Goal: Task Accomplishment & Management: Use online tool/utility

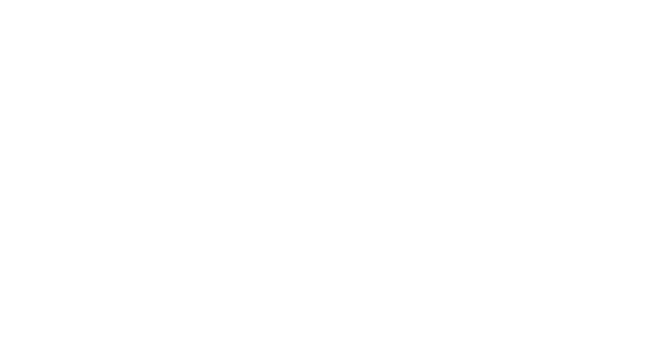
select select "Song"
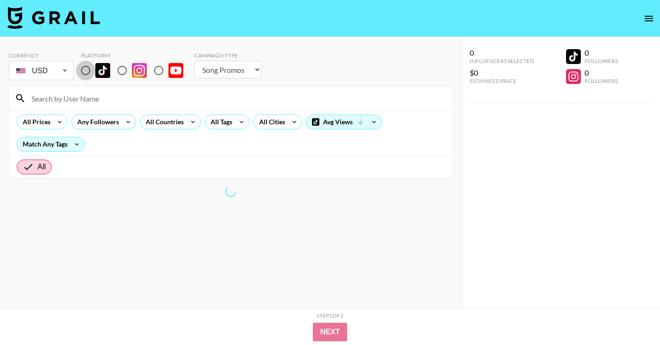
click at [85, 67] on input "radio" at bounding box center [85, 70] width 19 height 19
radio input "true"
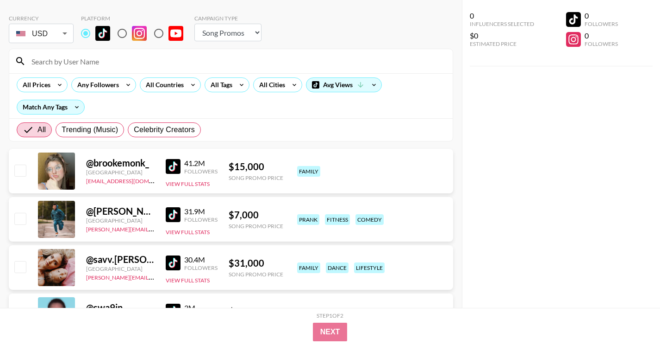
scroll to position [41, 0]
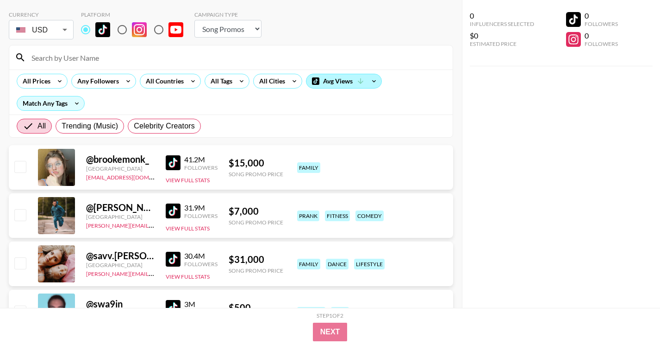
click at [333, 78] on div "Avg Views" at bounding box center [344, 81] width 75 height 14
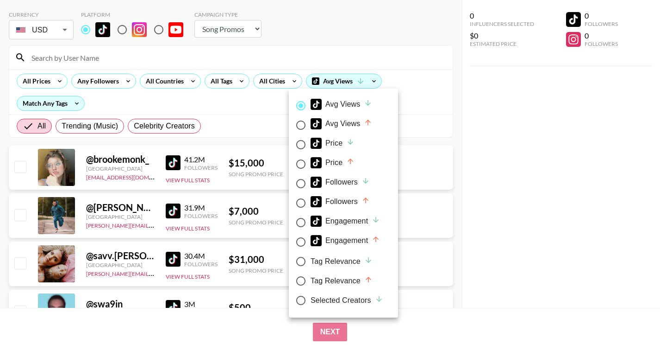
click at [442, 105] on div at bounding box center [330, 172] width 660 height 345
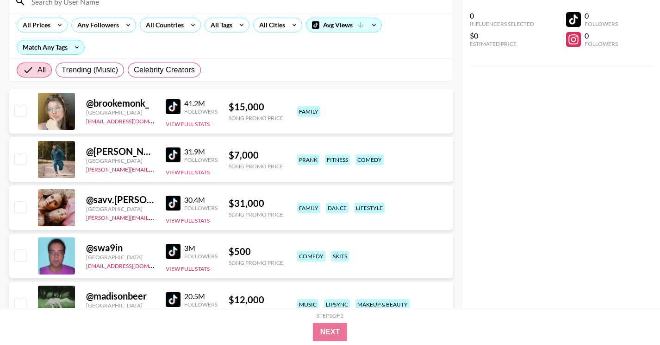
scroll to position [0, 0]
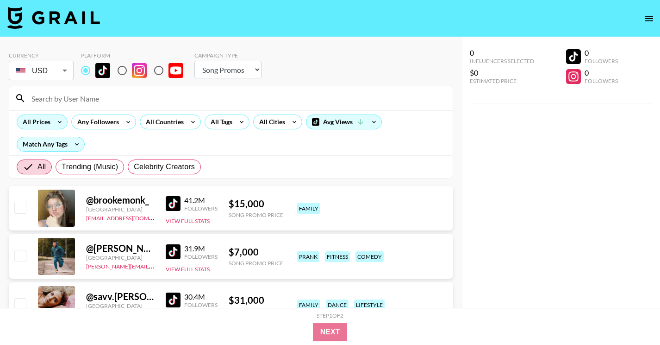
click at [56, 118] on icon at bounding box center [59, 122] width 15 height 14
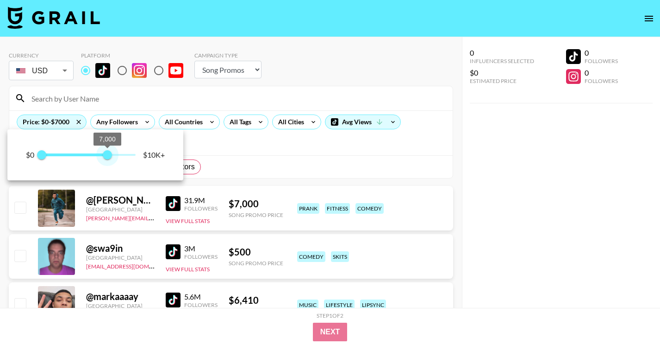
drag, startPoint x: 133, startPoint y: 156, endPoint x: 94, endPoint y: 148, distance: 39.6
click at [103, 150] on span "7,000" at bounding box center [107, 154] width 9 height 9
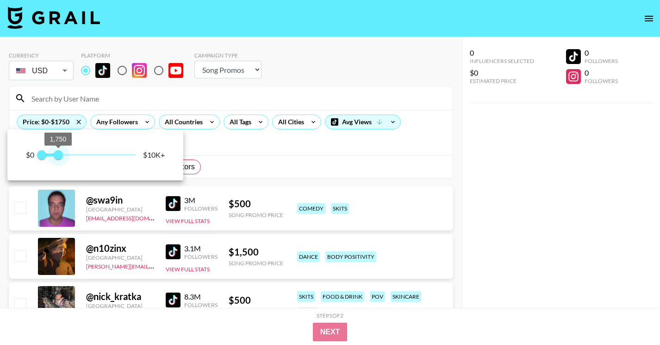
type input "2000"
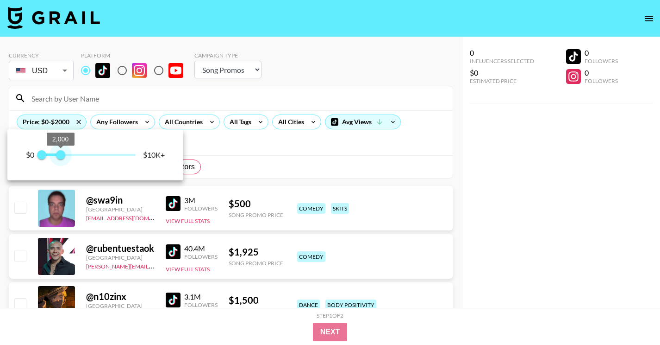
drag, startPoint x: 94, startPoint y: 148, endPoint x: 60, endPoint y: 145, distance: 34.4
click at [60, 150] on span "2,000" at bounding box center [60, 154] width 9 height 9
click at [463, 150] on div at bounding box center [330, 172] width 660 height 345
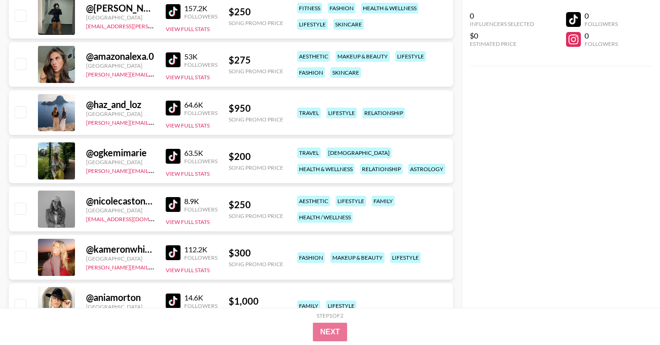
scroll to position [344804, 0]
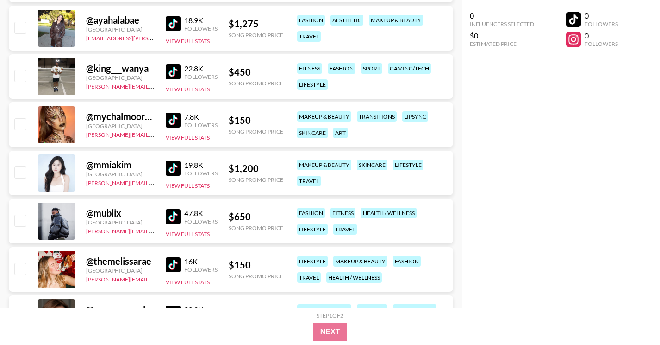
click at [174, 165] on img at bounding box center [173, 168] width 15 height 15
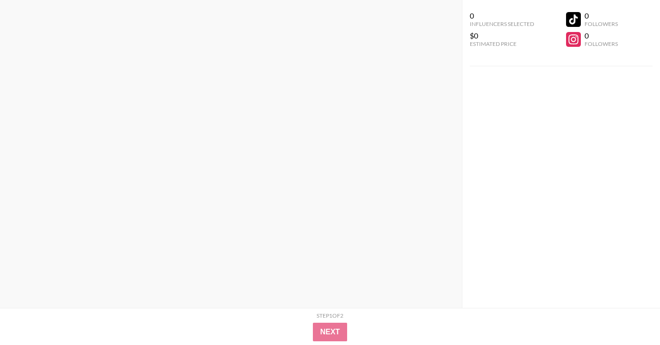
scroll to position [0, 0]
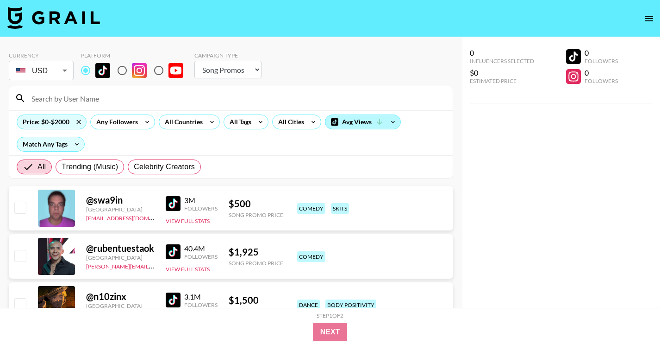
click at [374, 125] on div "Avg Views" at bounding box center [363, 122] width 75 height 14
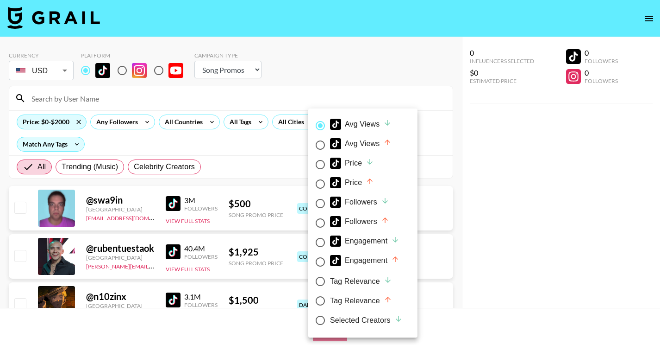
click at [465, 151] on div at bounding box center [330, 172] width 660 height 345
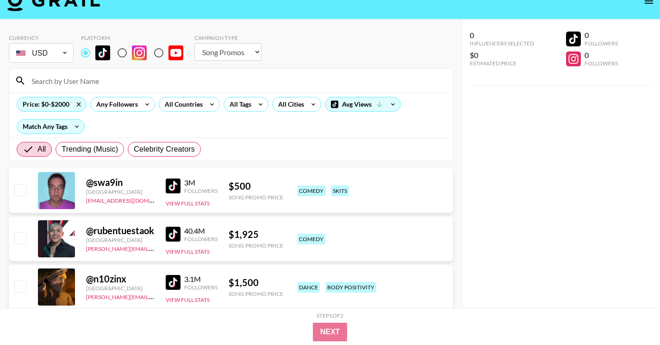
scroll to position [27, 0]
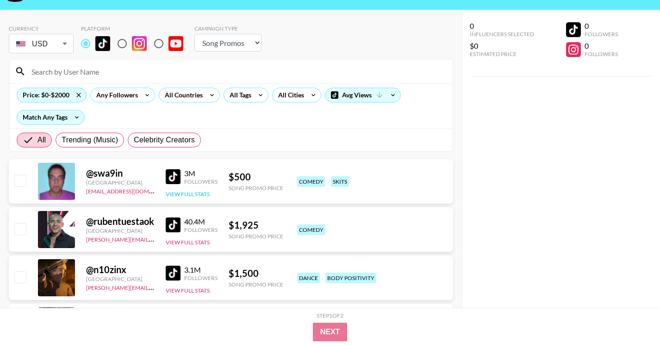
click at [181, 194] on button "View Full Stats" at bounding box center [188, 193] width 44 height 7
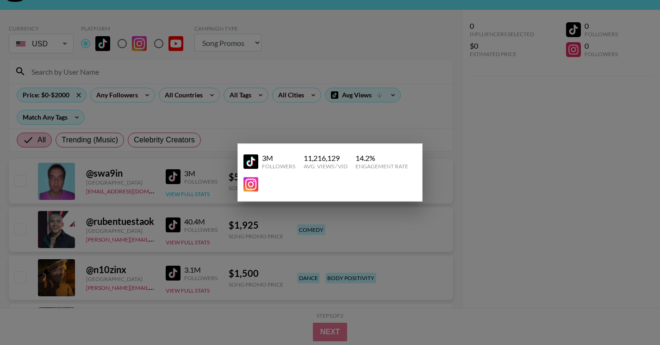
click at [181, 194] on div at bounding box center [330, 172] width 660 height 345
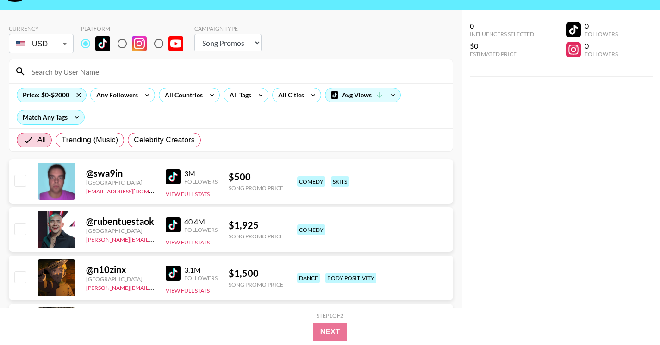
click at [177, 177] on img at bounding box center [173, 176] width 15 height 15
click at [171, 226] on img at bounding box center [173, 224] width 15 height 15
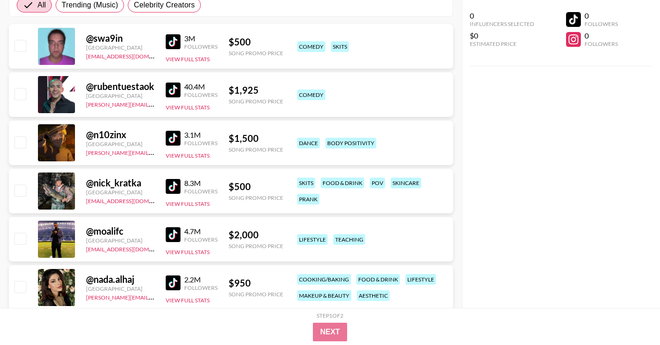
scroll to position [164, 0]
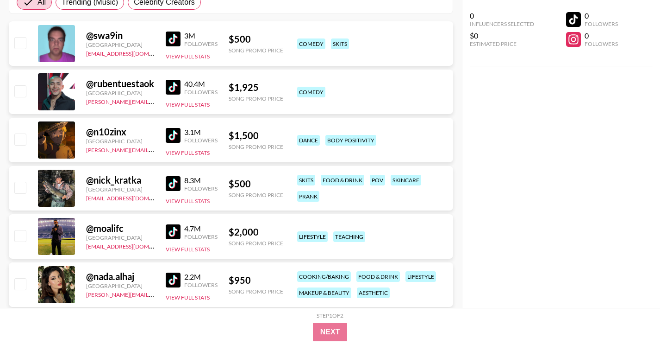
click at [177, 138] on img at bounding box center [173, 135] width 15 height 15
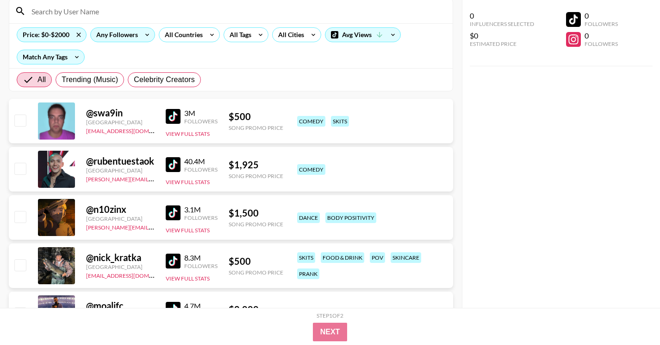
scroll to position [72, 0]
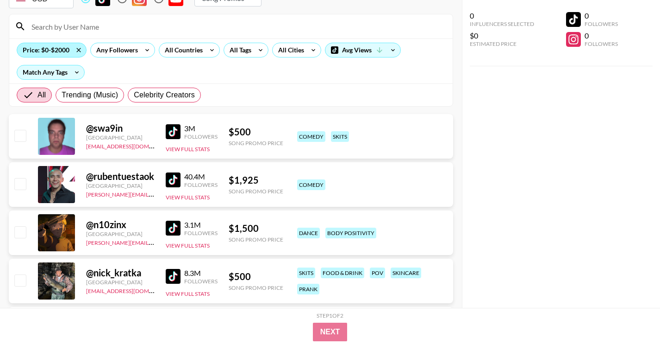
click at [57, 51] on div "Price: $0-$2000" at bounding box center [51, 50] width 69 height 14
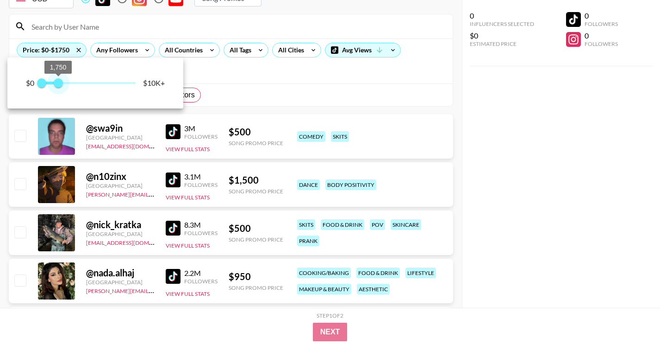
type input "1500"
click at [56, 81] on span "1,500" at bounding box center [55, 82] width 9 height 9
click at [465, 181] on div at bounding box center [330, 172] width 660 height 345
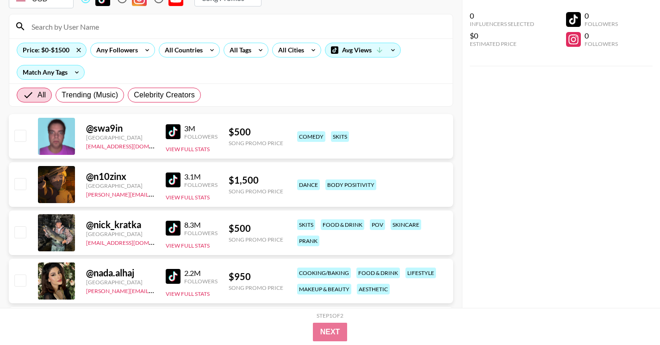
click at [174, 229] on img at bounding box center [173, 227] width 15 height 15
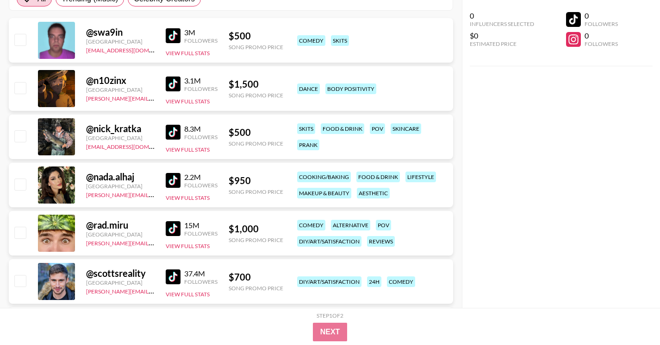
scroll to position [170, 0]
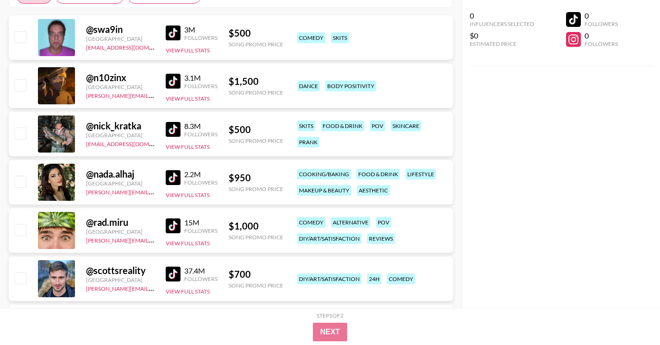
click at [172, 176] on img at bounding box center [173, 177] width 15 height 15
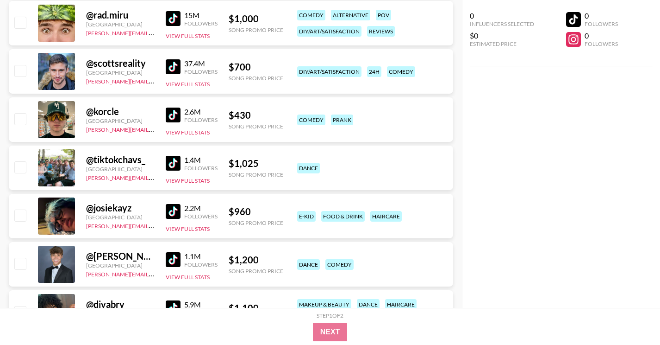
scroll to position [619, 0]
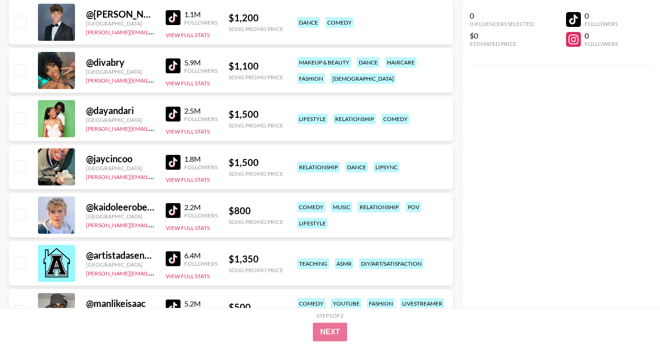
click at [179, 205] on img at bounding box center [173, 210] width 15 height 15
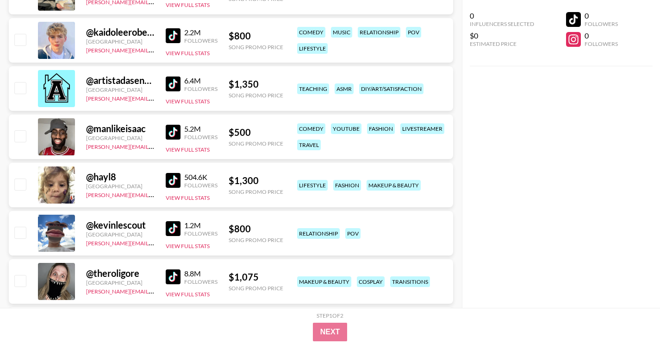
scroll to position [797, 0]
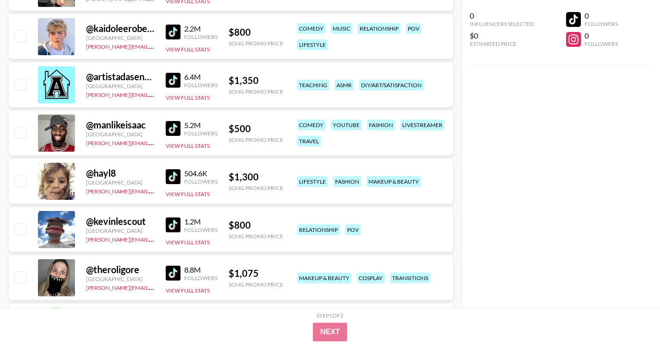
click at [173, 274] on img at bounding box center [173, 272] width 15 height 15
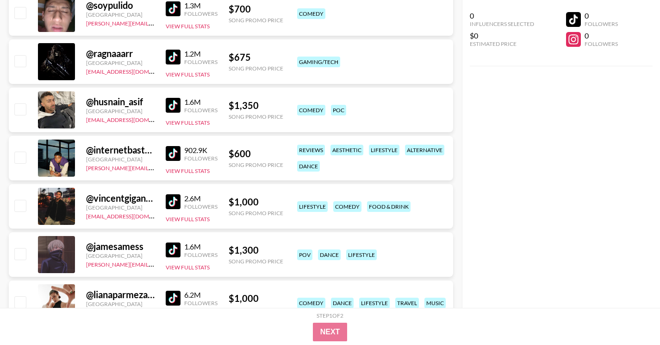
scroll to position [1666, 0]
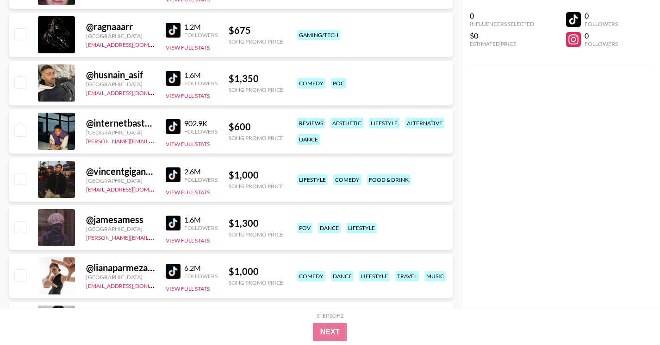
click at [174, 270] on img at bounding box center [173, 270] width 15 height 15
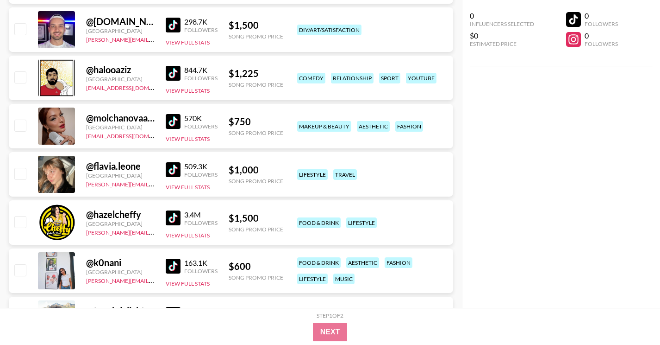
scroll to position [2088, 0]
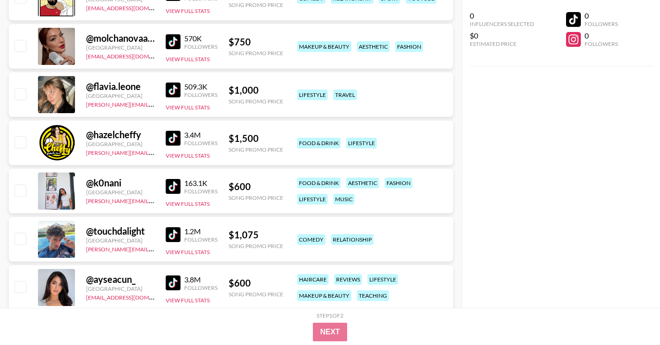
click at [175, 180] on img at bounding box center [173, 186] width 15 height 15
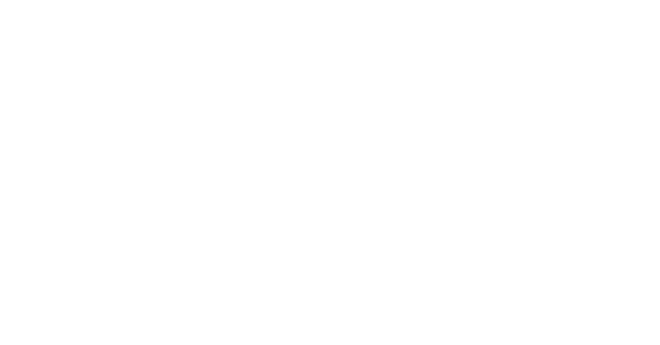
select select "Song"
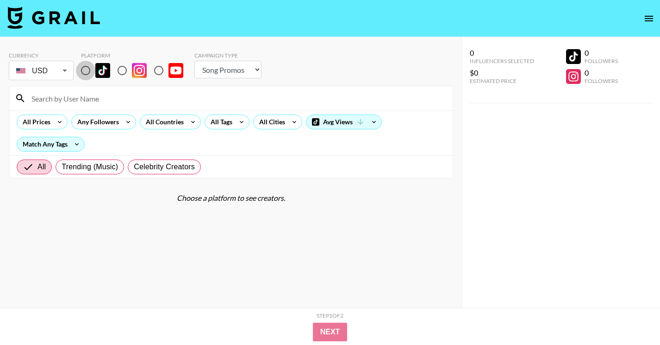
click at [85, 71] on input "radio" at bounding box center [85, 70] width 19 height 19
radio input "true"
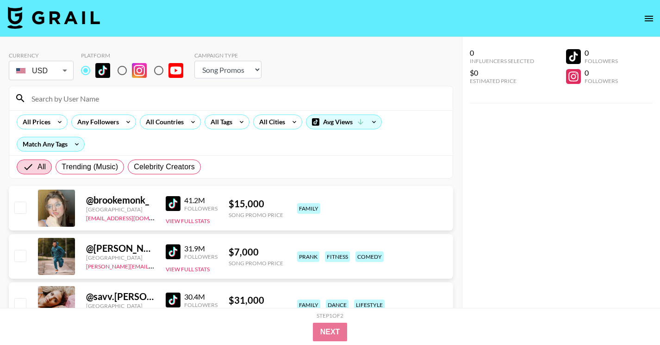
click at [92, 97] on input at bounding box center [236, 98] width 421 height 15
paste input "@kiocyrrr"
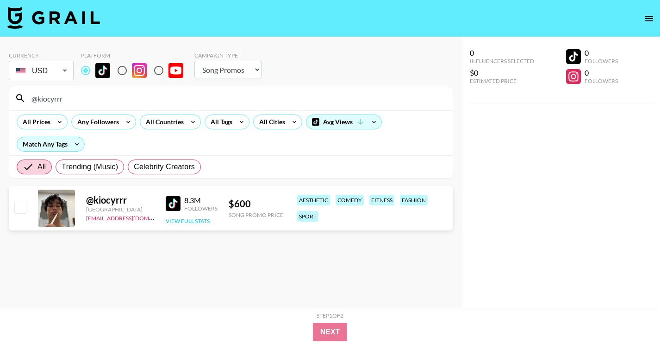
click at [176, 223] on button "View Full Stats" at bounding box center [188, 220] width 44 height 7
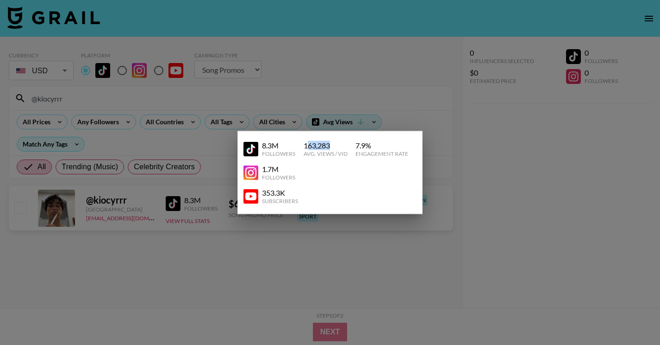
drag, startPoint x: 305, startPoint y: 145, endPoint x: 345, endPoint y: 145, distance: 39.4
click at [345, 145] on div "163,283" at bounding box center [326, 145] width 44 height 9
click at [302, 146] on div "8.3M Followers 163,283 Avg. Views / Vid 7.9 % Engagement Rate" at bounding box center [330, 149] width 173 height 24
drag, startPoint x: 307, startPoint y: 144, endPoint x: 320, endPoint y: 144, distance: 12.5
click at [320, 144] on div "163,283" at bounding box center [326, 145] width 44 height 9
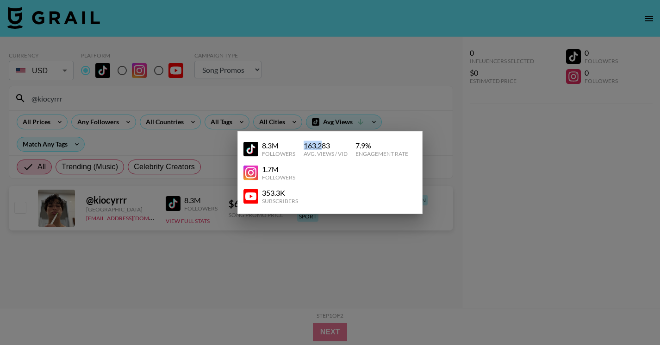
drag, startPoint x: 304, startPoint y: 144, endPoint x: 322, endPoint y: 144, distance: 18.1
click at [322, 144] on div "163,283" at bounding box center [326, 145] width 44 height 9
copy div "163,2"
click at [302, 145] on div "8.3M Followers 163,283 Avg. Views / Vid 7.9 % Engagement Rate" at bounding box center [330, 149] width 173 height 24
drag, startPoint x: 302, startPoint y: 145, endPoint x: 325, endPoint y: 144, distance: 22.2
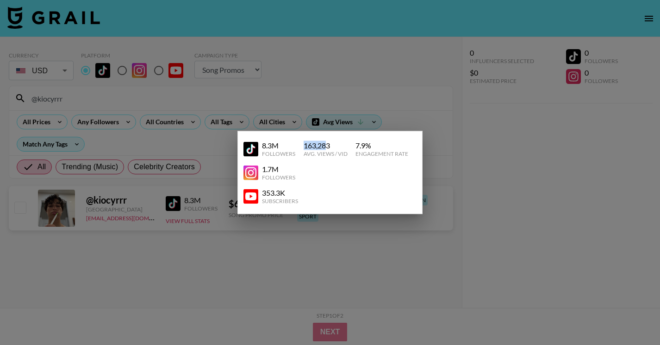
click at [325, 144] on div "8.3M Followers 163,283 Avg. Views / Vid 7.9 % Engagement Rate" at bounding box center [330, 149] width 173 height 24
copy div "163,28"
click at [250, 126] on div at bounding box center [330, 172] width 660 height 345
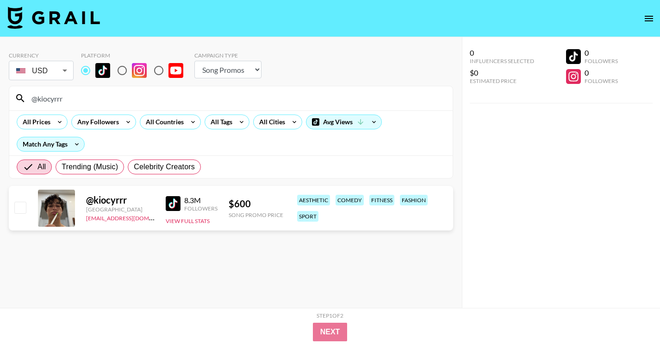
click at [163, 96] on input "@kiocyrrr" at bounding box center [236, 98] width 421 height 15
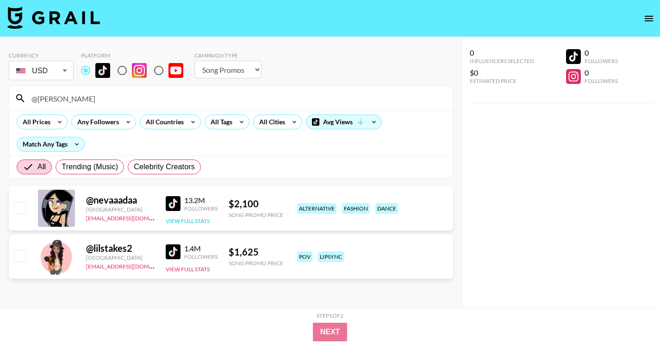
click at [205, 217] on button "View Full Stats" at bounding box center [188, 220] width 44 height 7
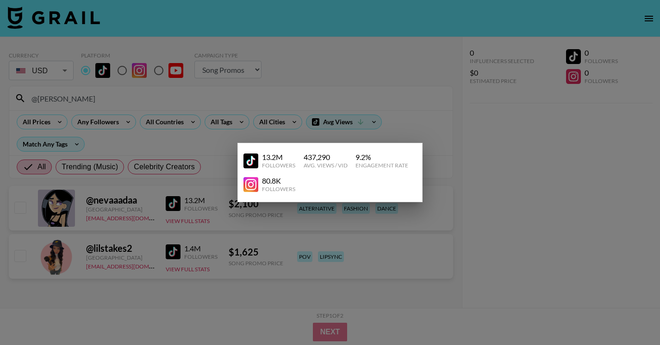
click at [274, 112] on div at bounding box center [330, 172] width 660 height 345
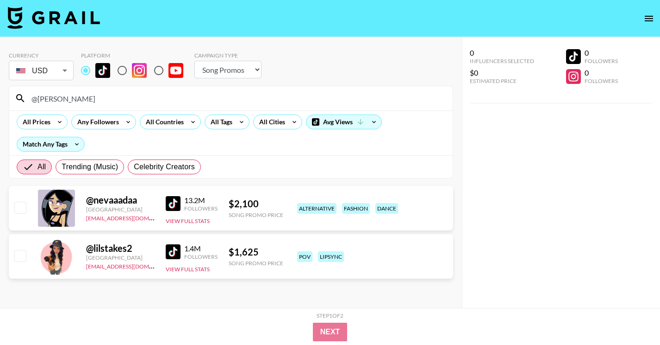
click at [178, 90] on div "@neva" at bounding box center [231, 98] width 444 height 24
click at [179, 96] on input "@neva" at bounding box center [236, 98] width 421 height 15
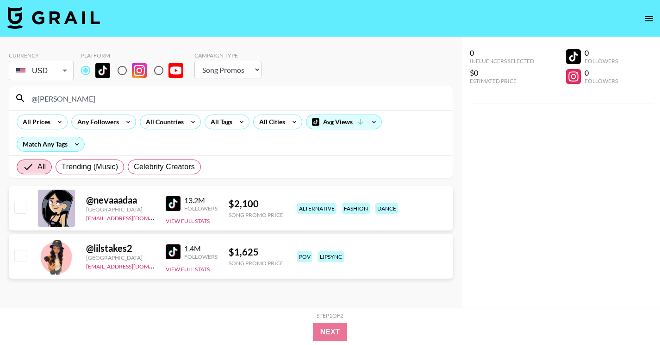
paste input "jerrad.s1k"
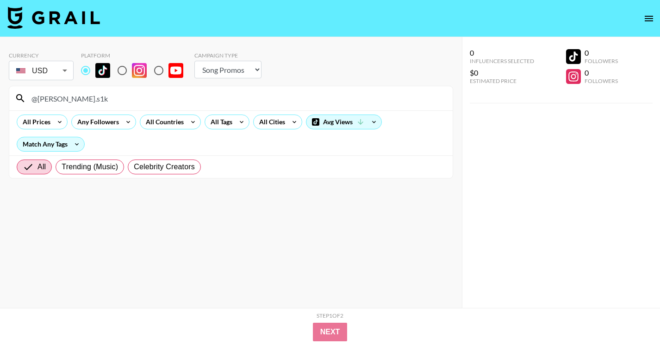
type input "@jerrad.s1k"
click at [98, 96] on input "@jerrad.s1k" at bounding box center [236, 98] width 421 height 15
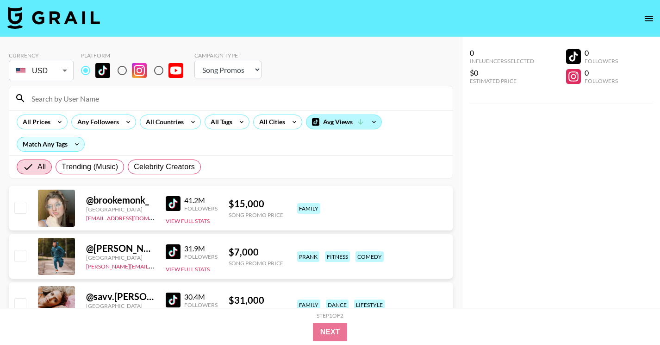
click at [342, 117] on div "Avg Views" at bounding box center [344, 122] width 75 height 14
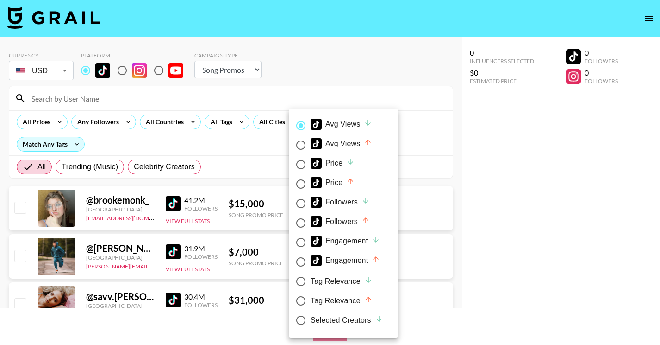
click at [439, 174] on div at bounding box center [330, 172] width 660 height 345
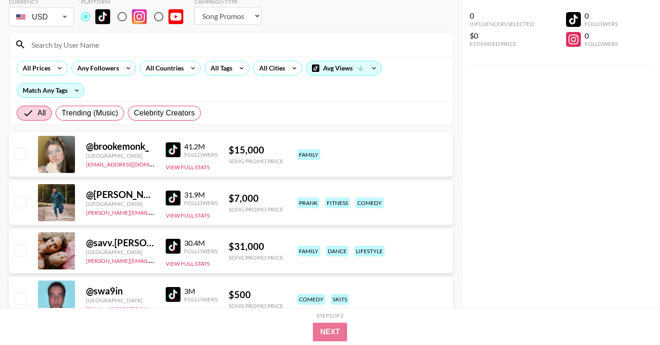
scroll to position [55, 0]
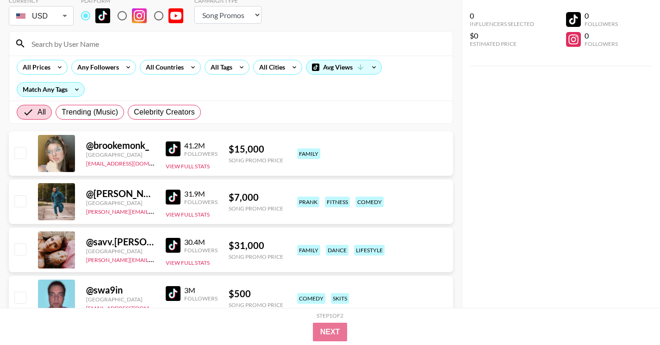
click at [167, 148] on img at bounding box center [173, 148] width 15 height 15
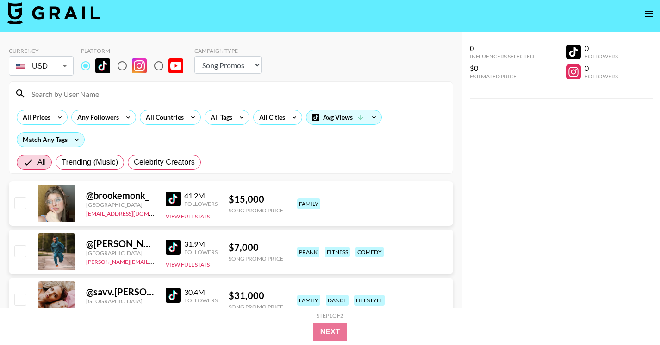
scroll to position [0, 0]
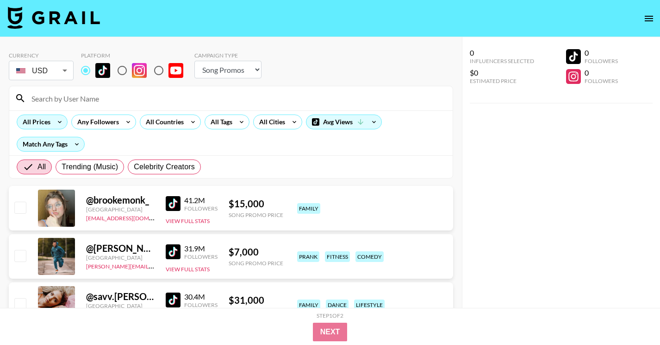
click at [54, 124] on icon at bounding box center [59, 122] width 15 height 14
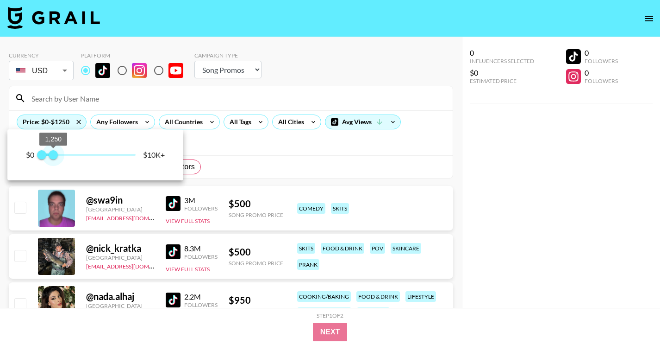
drag, startPoint x: 136, startPoint y: 152, endPoint x: 53, endPoint y: 153, distance: 82.9
click at [53, 153] on span "1,250" at bounding box center [53, 154] width 9 height 9
type input "1500"
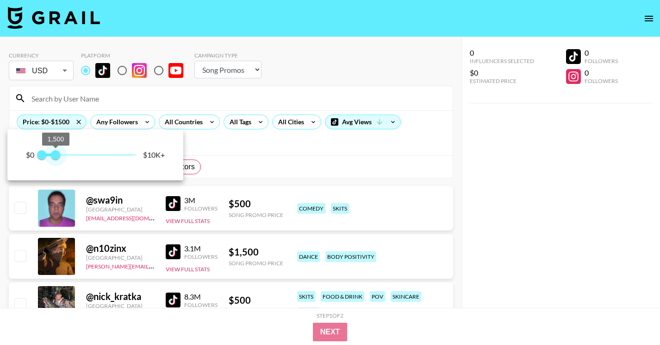
click at [55, 153] on span "1,500" at bounding box center [55, 154] width 9 height 9
click at [479, 181] on div at bounding box center [330, 172] width 660 height 345
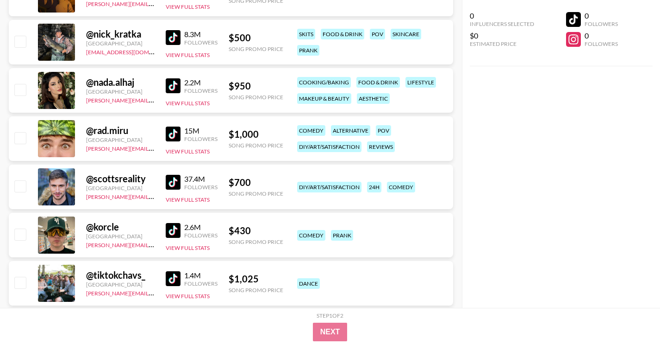
scroll to position [404, 0]
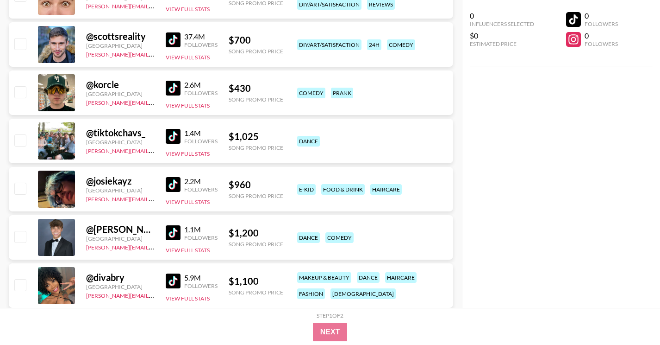
click at [171, 231] on img at bounding box center [173, 232] width 15 height 15
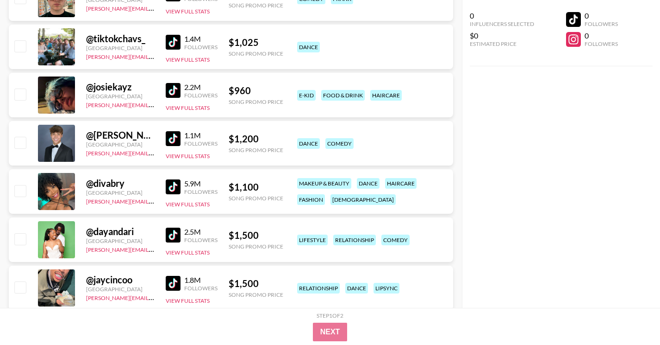
scroll to position [507, 0]
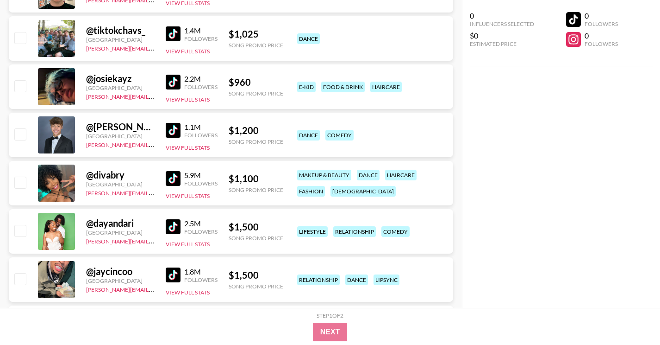
click at [167, 180] on img at bounding box center [173, 178] width 15 height 15
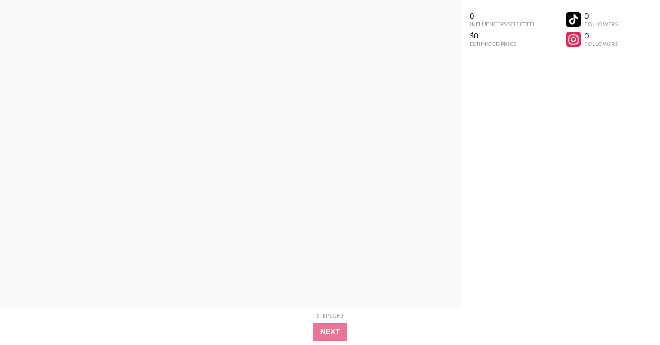
scroll to position [39183, 0]
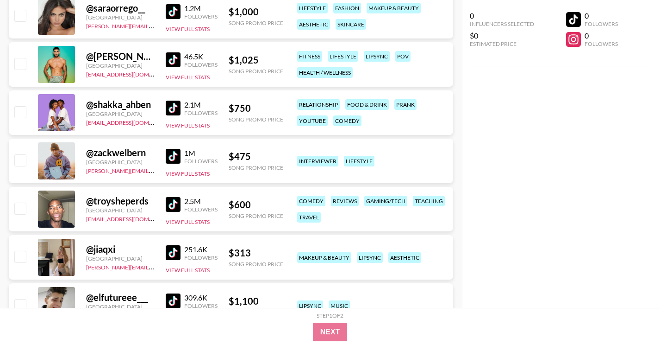
click at [23, 109] on input "checkbox" at bounding box center [19, 111] width 11 height 11
checkbox input "true"
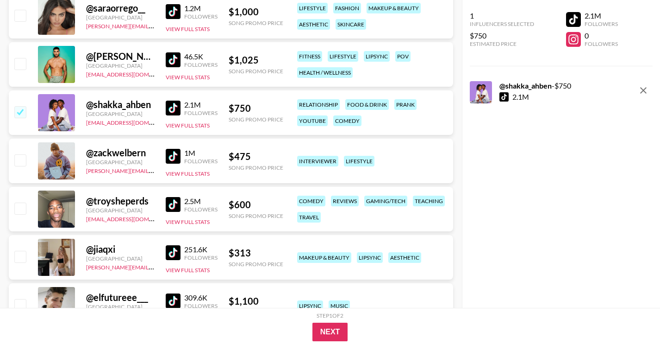
click at [17, 262] on input "checkbox" at bounding box center [19, 256] width 11 height 11
click at [19, 258] on input "checkbox" at bounding box center [19, 256] width 11 height 11
checkbox input "false"
click at [22, 114] on input "checkbox" at bounding box center [19, 111] width 11 height 11
checkbox input "false"
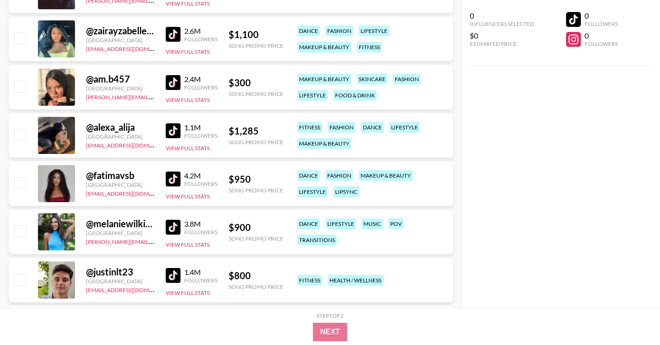
scroll to position [40183, 0]
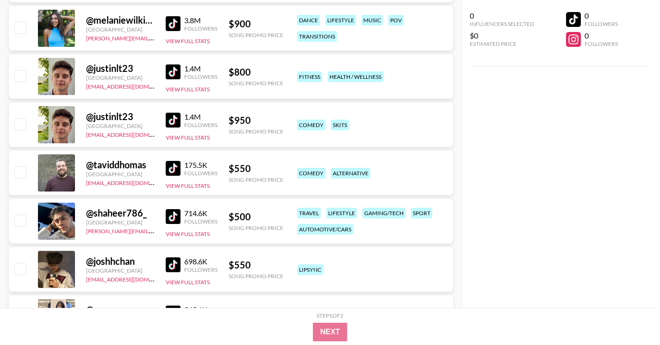
click at [176, 266] on img at bounding box center [173, 264] width 15 height 15
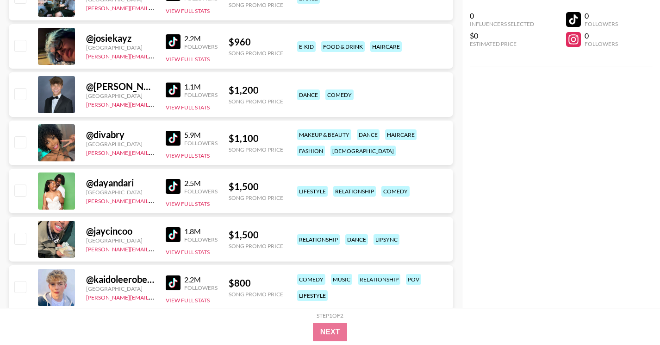
scroll to position [0, 0]
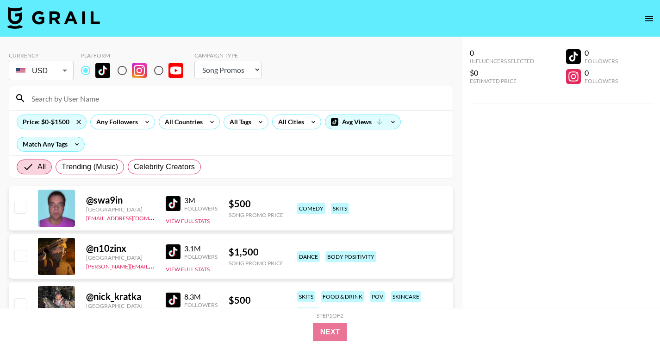
click at [150, 100] on input at bounding box center [236, 98] width 421 height 15
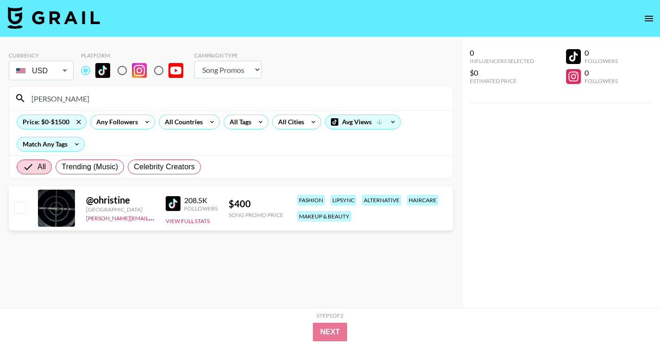
type input "ohri"
click at [171, 202] on img at bounding box center [173, 203] width 15 height 15
